Goal: Task Accomplishment & Management: Contribute content

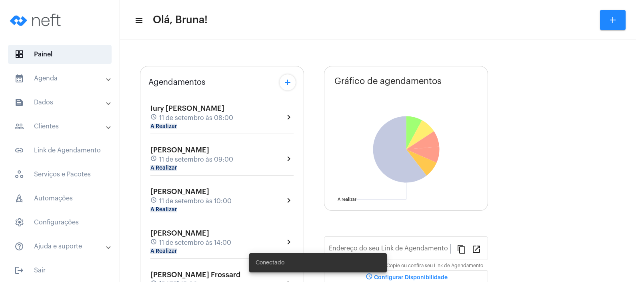
type input "[URL][DOMAIN_NAME]"
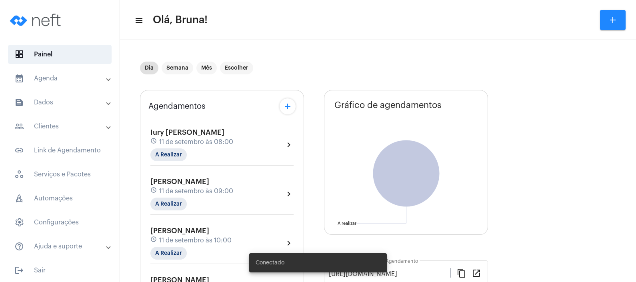
click at [96, 100] on mat-panel-title "text_snippet_outlined Dados" at bounding box center [60, 103] width 92 height 10
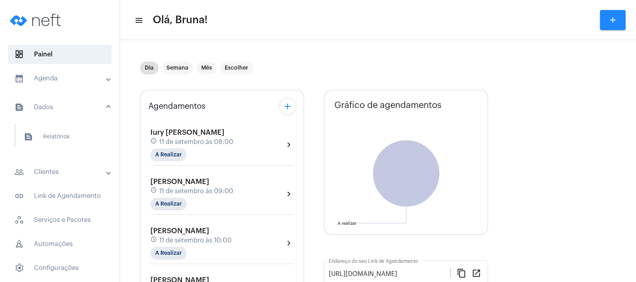
click at [70, 167] on mat-panel-title "people_outline Clientes" at bounding box center [60, 172] width 92 height 10
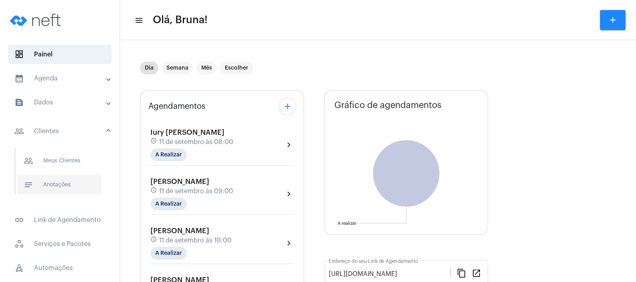
click at [69, 182] on span "notes Anotações" at bounding box center [59, 184] width 84 height 19
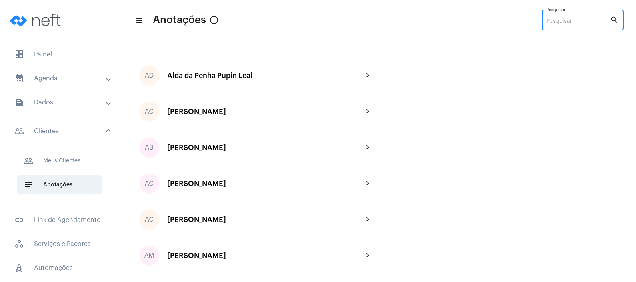
click at [584, 22] on input "Pesquisar" at bounding box center [579, 21] width 64 height 6
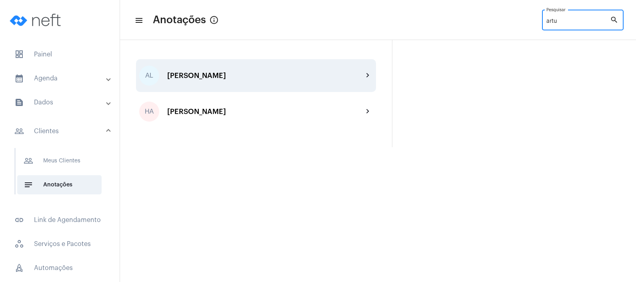
type input "artu"
click at [272, 87] on div "AL [PERSON_NAME] chevron_right" at bounding box center [256, 75] width 240 height 33
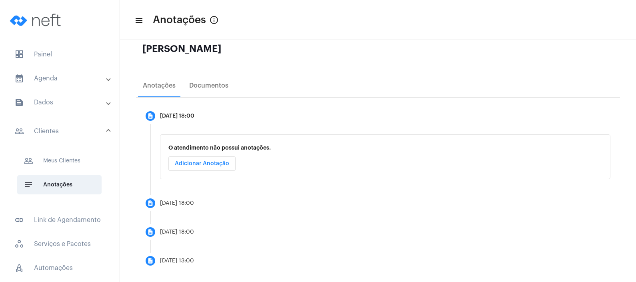
scroll to position [104, 0]
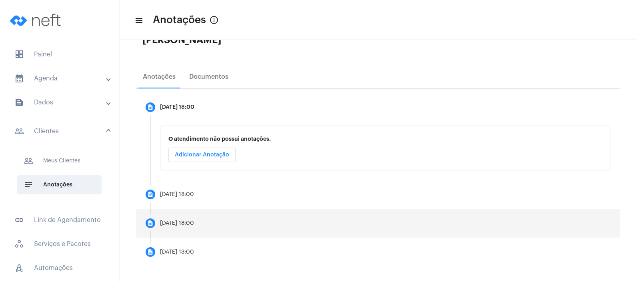
click at [211, 227] on mat-step-header "description [DATE] 18:00" at bounding box center [378, 223] width 484 height 29
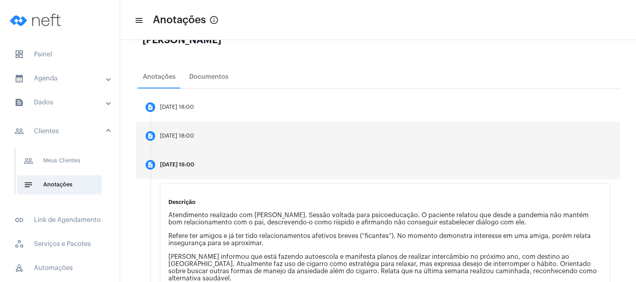
click at [240, 138] on mat-step-header "description [DATE] 18:00" at bounding box center [378, 136] width 484 height 29
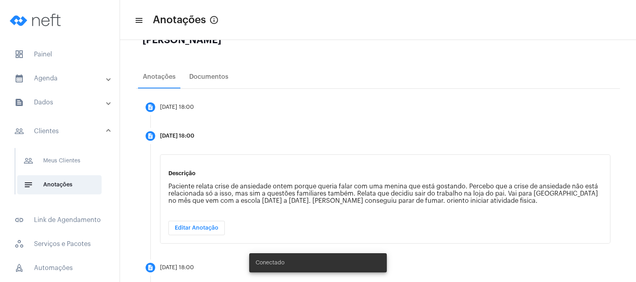
click at [64, 98] on mat-panel-title "text_snippet_outlined Dados" at bounding box center [60, 103] width 92 height 10
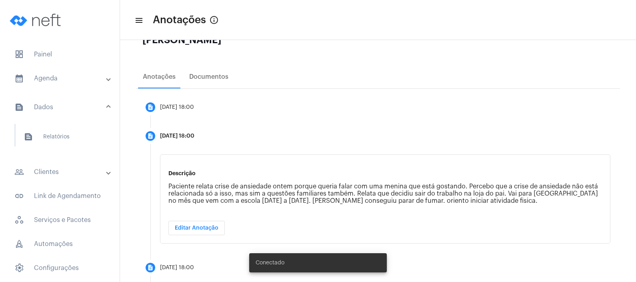
click at [62, 160] on mat-accordion "calendar_month_outlined Agenda calendar_month_outlined Calendário schedule Disp…" at bounding box center [60, 185] width 120 height 233
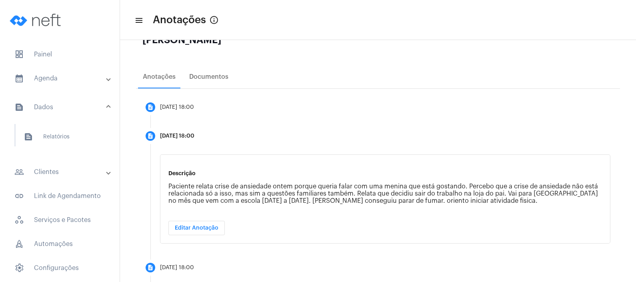
click at [60, 169] on mat-panel-title "people_outline Clientes" at bounding box center [60, 172] width 92 height 10
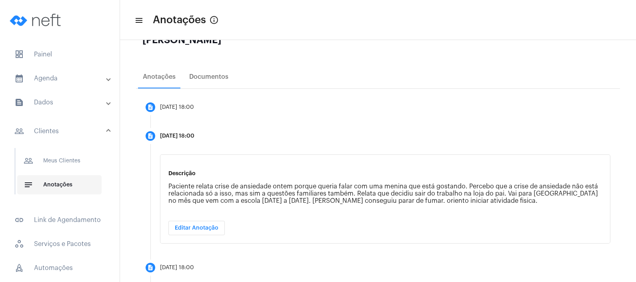
click at [59, 181] on span "notes Anotações" at bounding box center [59, 184] width 84 height 19
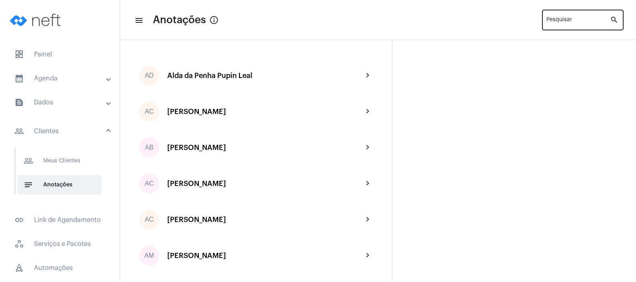
click at [559, 18] on div "Pesquisar" at bounding box center [579, 19] width 64 height 22
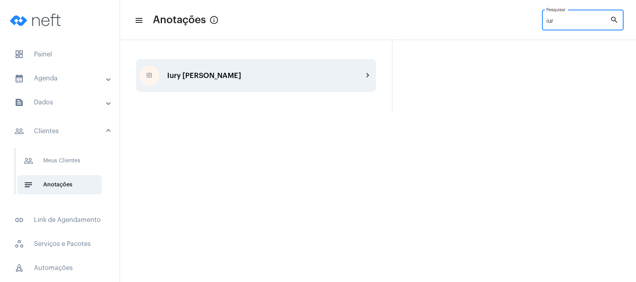
type input "iur"
click at [284, 72] on div "Iury [PERSON_NAME]" at bounding box center [265, 76] width 196 height 8
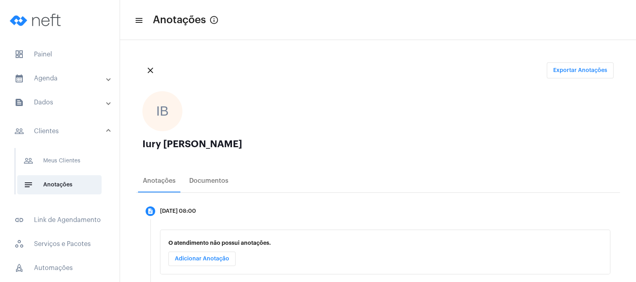
click at [263, 114] on ngx-avatars "IB" at bounding box center [373, 111] width 463 height 40
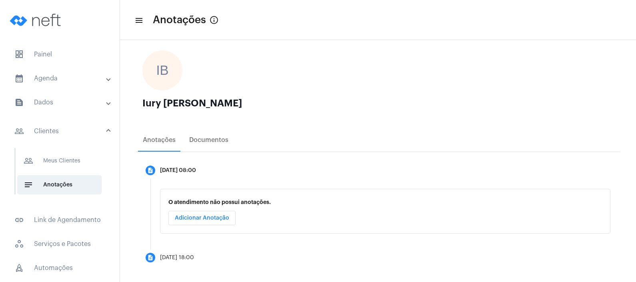
scroll to position [46, 0]
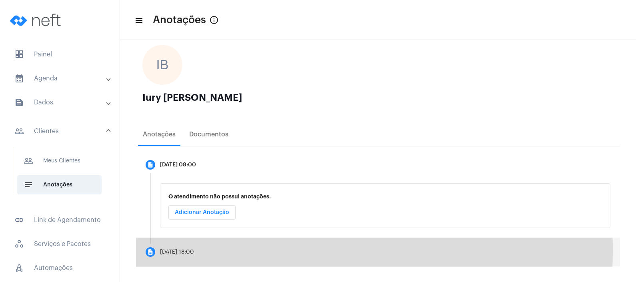
click at [209, 250] on mat-step-header "description [DATE] 18:00" at bounding box center [378, 252] width 484 height 29
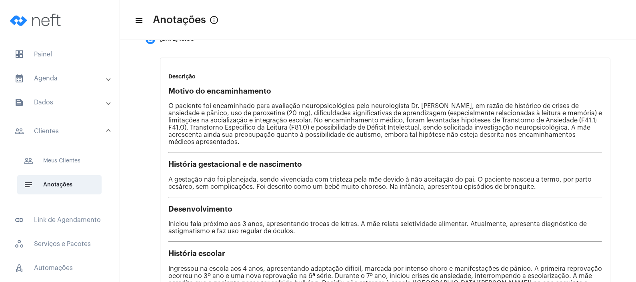
scroll to position [126, 0]
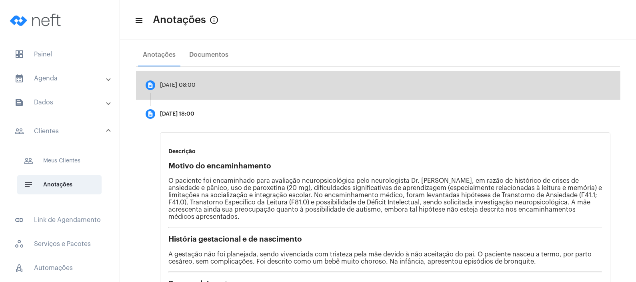
click at [403, 80] on mat-step-header "description [DATE] 08:00" at bounding box center [378, 85] width 484 height 29
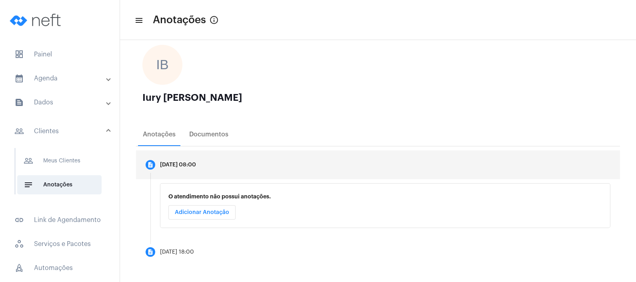
scroll to position [46, 0]
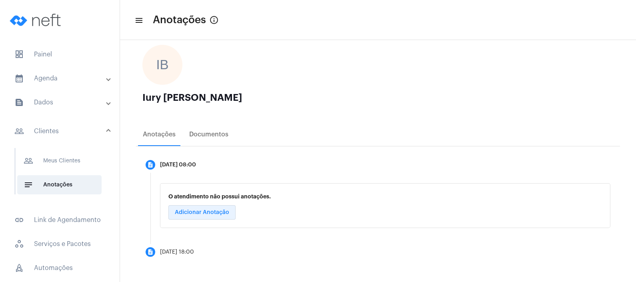
click at [222, 213] on span "Adicionar Anotação" at bounding box center [202, 213] width 54 height 6
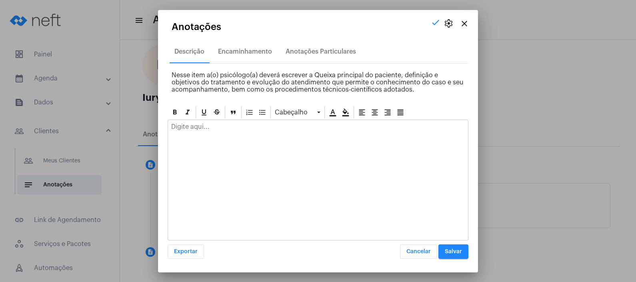
click at [273, 135] on div at bounding box center [318, 129] width 300 height 18
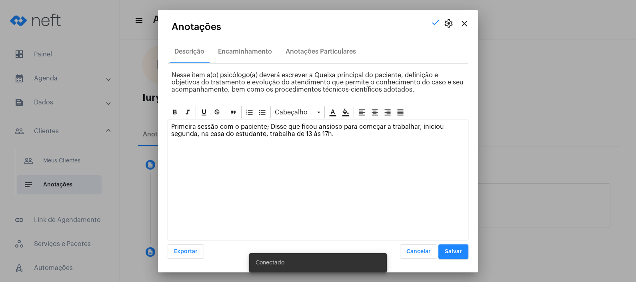
click at [354, 134] on p "Primeira sessão com o paciente; Disse que ficou ansioso para começar a trabalha…" at bounding box center [318, 130] width 294 height 14
